Goal: Task Accomplishment & Management: Use online tool/utility

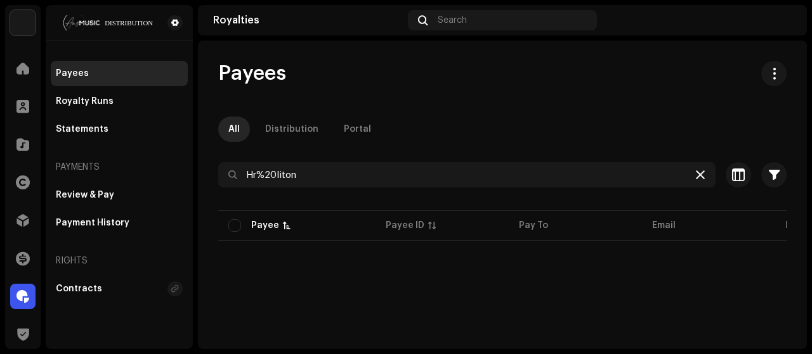
click at [696, 179] on icon at bounding box center [700, 175] width 9 height 10
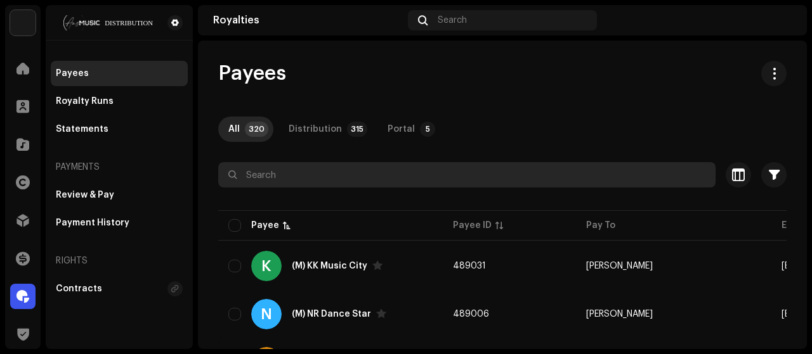
click at [325, 181] on input "text" at bounding box center [466, 174] width 497 height 25
paste input "Hasan Gallery"
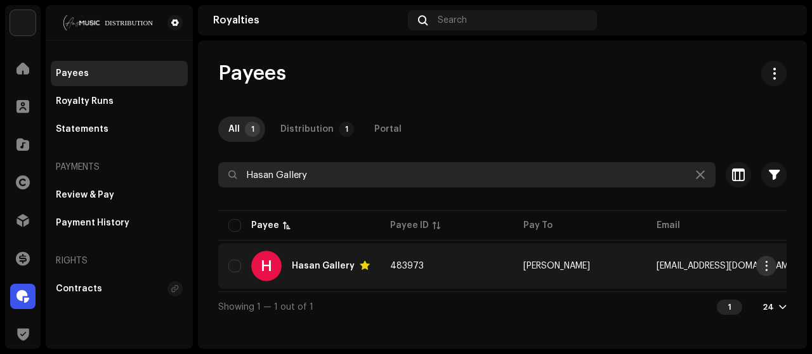
type input "Hasan Gallery"
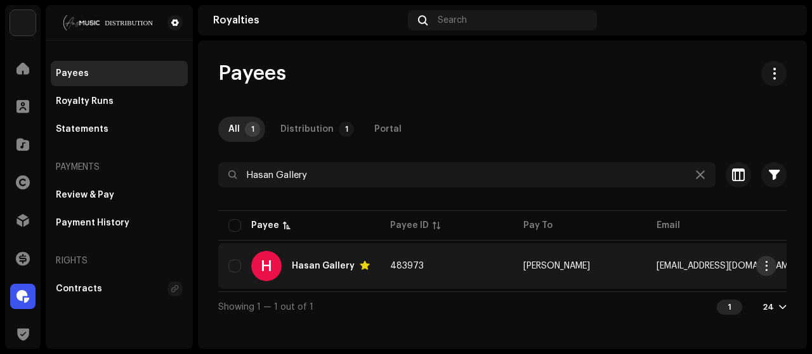
click at [763, 267] on span "button" at bounding box center [767, 266] width 10 height 10
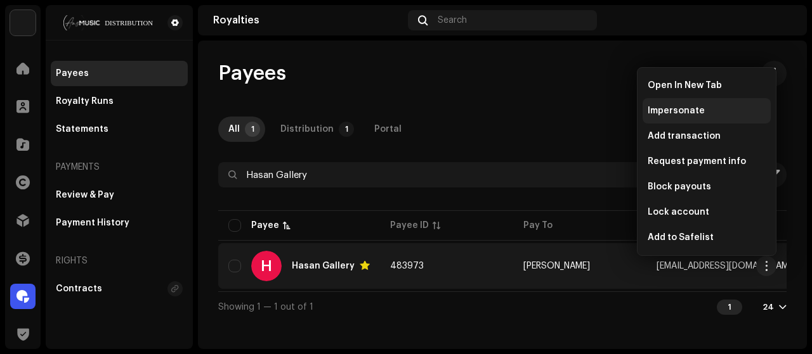
click at [666, 118] on div "Impersonate" at bounding box center [706, 110] width 128 height 25
